Goal: Transaction & Acquisition: Purchase product/service

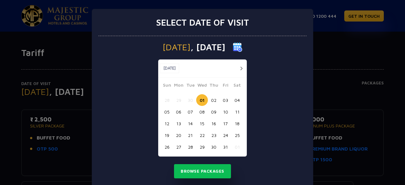
click at [224, 100] on button "03" at bounding box center [226, 100] width 12 height 12
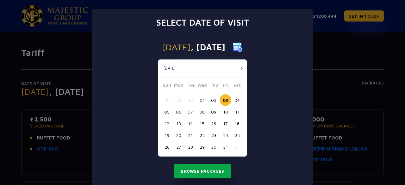
click at [217, 170] on button "Browse Packages" at bounding box center [202, 171] width 57 height 15
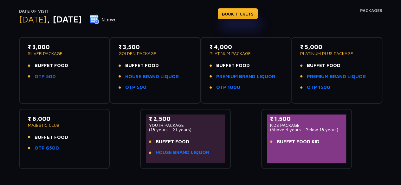
scroll to position [73, 0]
click at [173, 76] on link "HOUSE BRAND LIQUOR" at bounding box center [152, 76] width 54 height 7
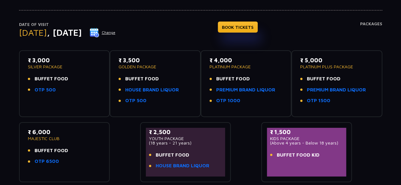
scroll to position [59, 0]
drag, startPoint x: 49, startPoint y: 60, endPoint x: 32, endPoint y: 62, distance: 16.7
click at [32, 62] on p "₹ 3,000" at bounding box center [64, 60] width 73 height 9
copy p "3,000"
click at [180, 70] on div "₹ 3,500 GOLDEN PACKAGE BUFFET FOOD HOUSE BRAND LIQUOR OTP 500" at bounding box center [154, 82] width 73 height 52
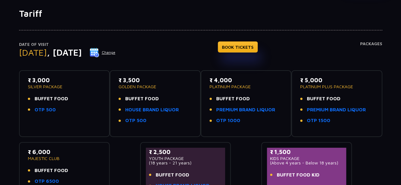
scroll to position [40, 0]
click at [201, 46] on div "Date of Visit Friday , 03 Oct 2025 Change BOOK TICKETS Packages" at bounding box center [200, 55] width 363 height 29
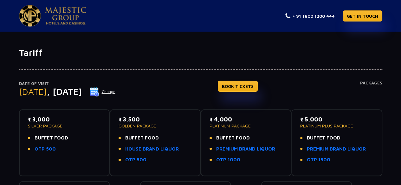
scroll to position [132, 0]
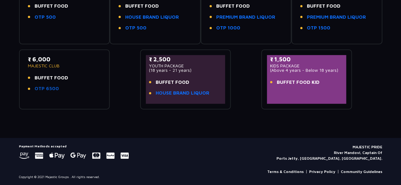
click at [50, 87] on link "OTP 6500" at bounding box center [47, 88] width 24 height 7
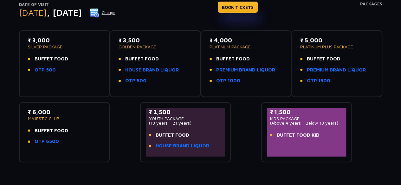
scroll to position [76, 0]
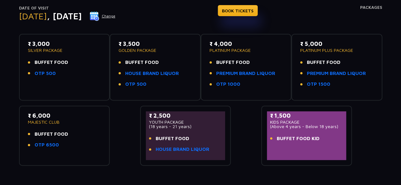
click at [178, 36] on div "₹ 3,500 GOLDEN PACKAGE BUFFET FOOD HOUSE BRAND LIQUOR OTP 500" at bounding box center [155, 67] width 91 height 67
